Goal: Communication & Community: Answer question/provide support

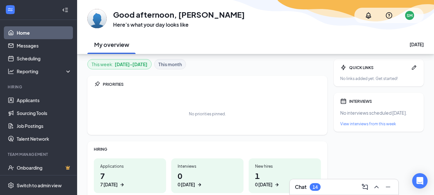
scroll to position [128, 0]
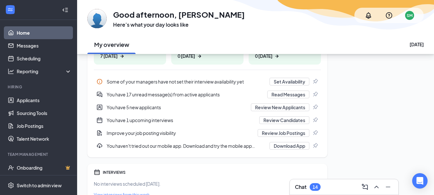
click at [324, 185] on div "Chat 14" at bounding box center [344, 187] width 98 height 10
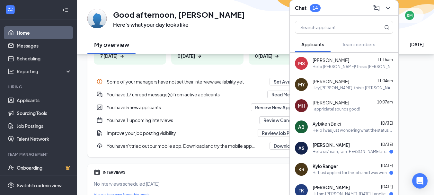
scroll to position [0, 0]
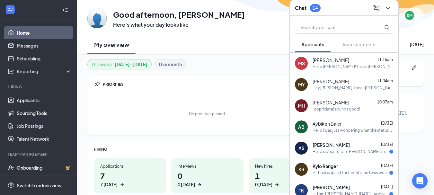
click at [348, 63] on div "[PERSON_NAME] 11:15am" at bounding box center [352, 60] width 81 height 6
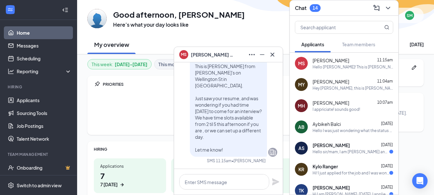
scroll to position [32, 0]
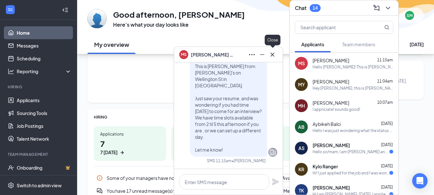
click at [272, 54] on icon "Cross" at bounding box center [272, 54] width 4 height 4
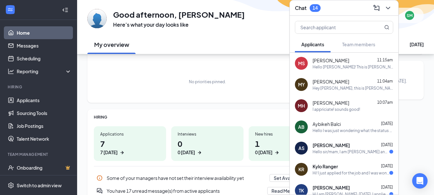
click at [337, 86] on div "Hey [PERSON_NAME], this is [PERSON_NAME] from [PERSON_NAME]'s on Wellington St …" at bounding box center [352, 87] width 81 height 5
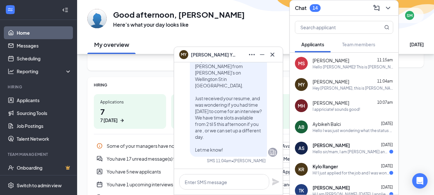
scroll to position [0, 0]
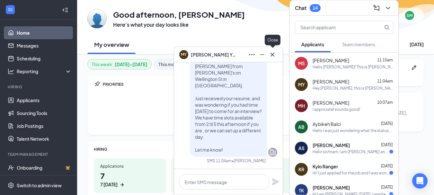
click at [276, 51] on button at bounding box center [272, 54] width 10 height 10
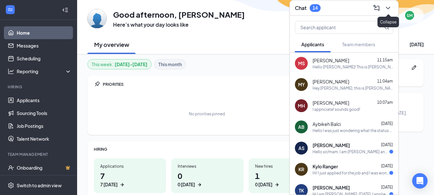
click at [386, 10] on icon "ChevronDown" at bounding box center [388, 8] width 8 height 8
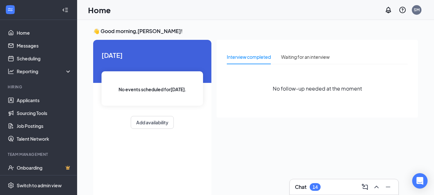
click at [315, 184] on div "14" at bounding box center [314, 186] width 5 height 5
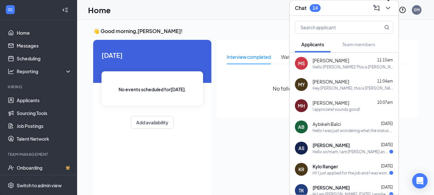
click at [388, 9] on icon "ChevronDown" at bounding box center [388, 8] width 4 height 3
